Goal: Task Accomplishment & Management: Manage account settings

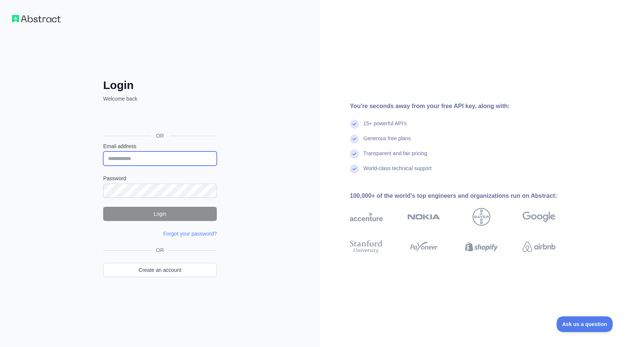
click at [182, 159] on input "Email address" at bounding box center [160, 158] width 114 height 14
type input "**********"
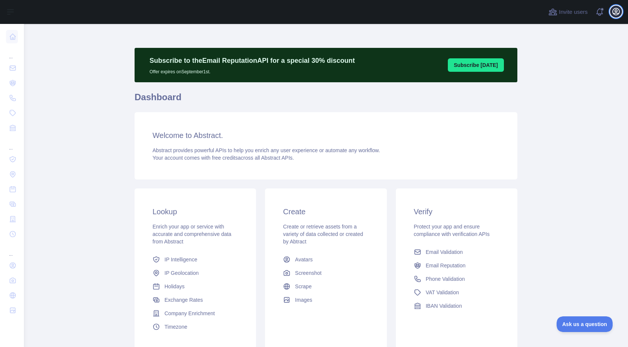
click at [615, 16] on button "Open user menu" at bounding box center [616, 12] width 12 height 12
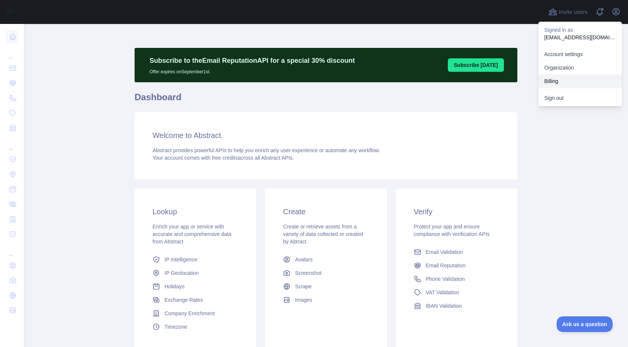
click at [580, 77] on button "Billing" at bounding box center [580, 80] width 84 height 13
